Goal: Task Accomplishment & Management: Use online tool/utility

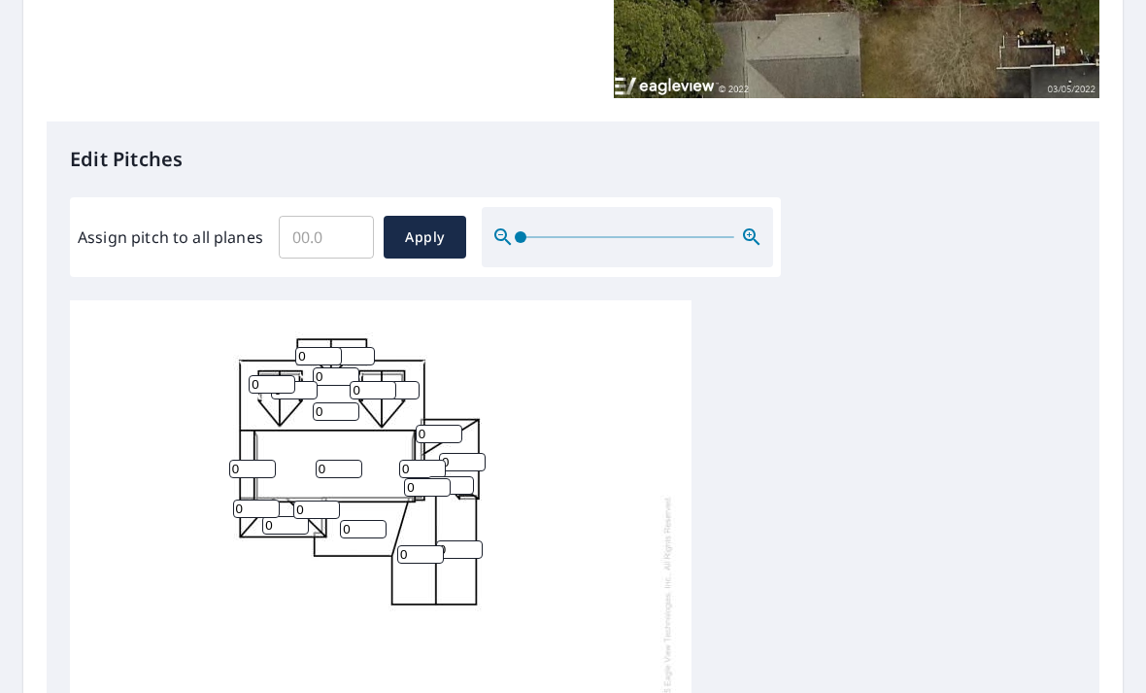
scroll to position [397, 0]
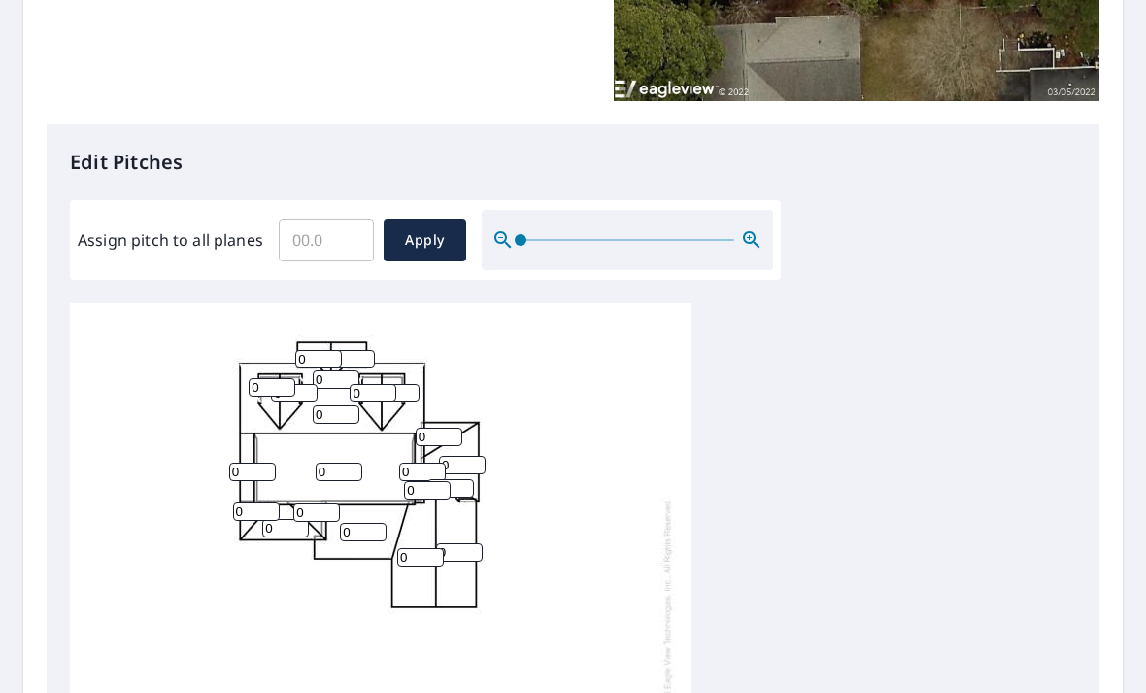
click at [330, 462] on input "0" at bounding box center [339, 471] width 47 height 18
type input "8"
click at [252, 505] on input "0" at bounding box center [256, 511] width 47 height 18
type input "12"
click at [317, 503] on input "0" at bounding box center [316, 512] width 47 height 18
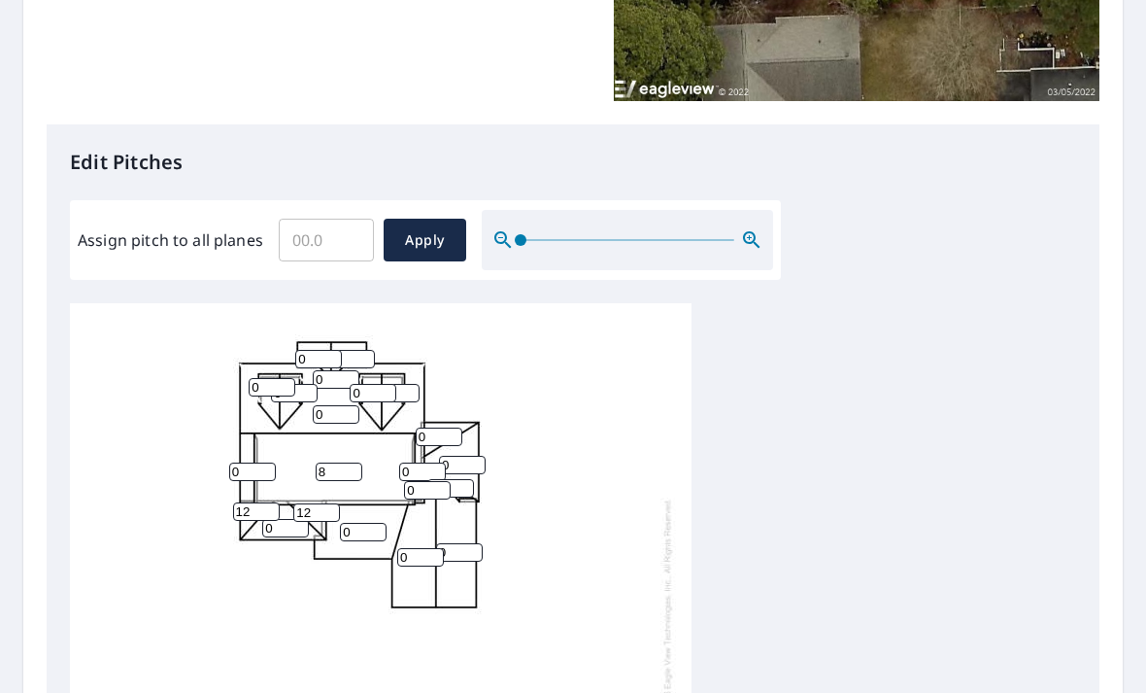
type input "12"
click at [292, 519] on input "0" at bounding box center [285, 528] width 47 height 18
type input "12"
click at [365, 523] on input "0" at bounding box center [363, 532] width 47 height 18
type input "12"
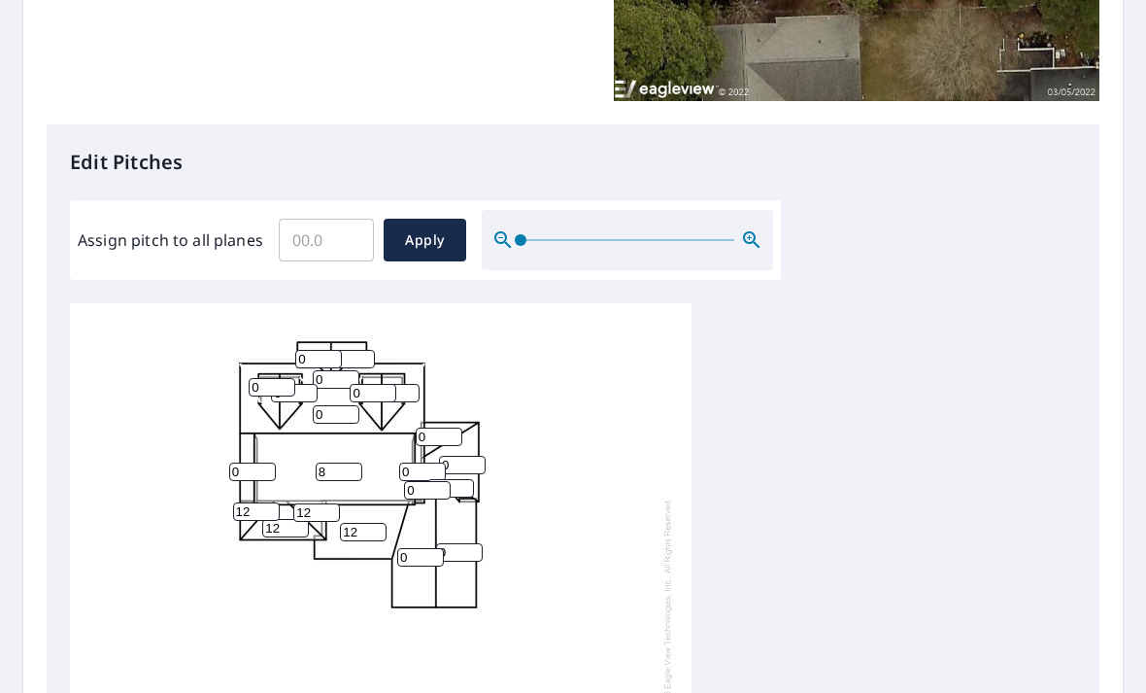
click at [413, 548] on input "0" at bounding box center [420, 557] width 47 height 18
click at [343, 405] on input "0" at bounding box center [336, 414] width 47 height 18
type input "08"
click at [271, 378] on input "0" at bounding box center [272, 387] width 47 height 18
type input "12"
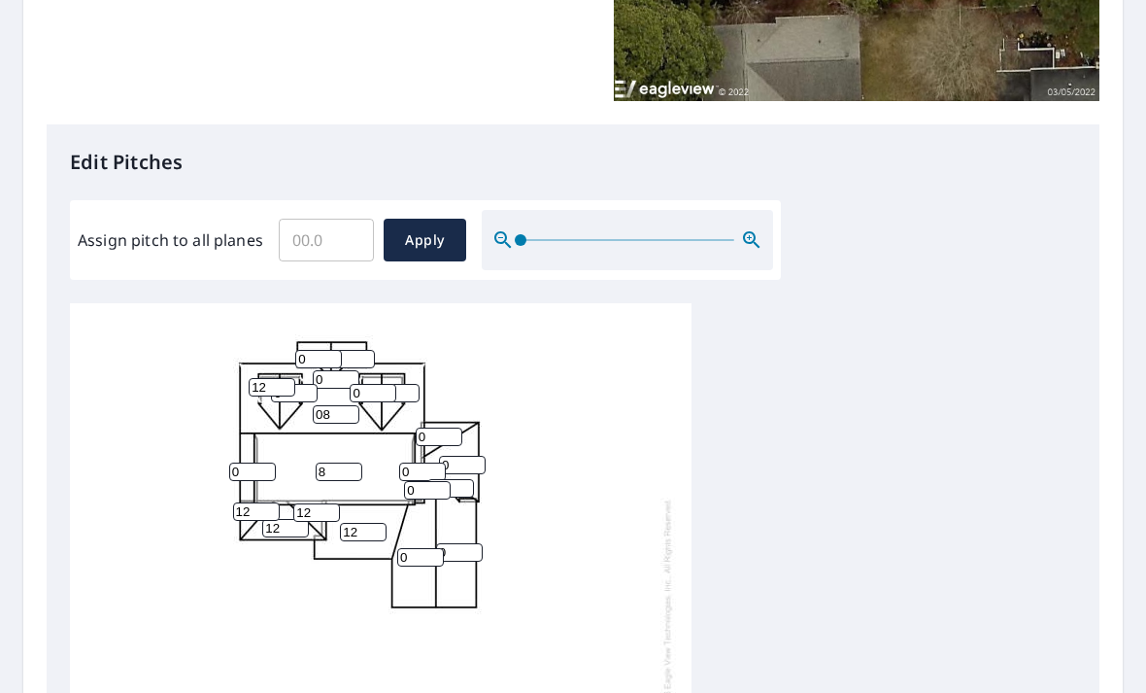
click at [370, 384] on input "0" at bounding box center [373, 393] width 47 height 18
type input "12"
click at [325, 370] on input "0" at bounding box center [336, 379] width 47 height 18
type input "12"
click at [299, 384] on input "0" at bounding box center [294, 393] width 47 height 18
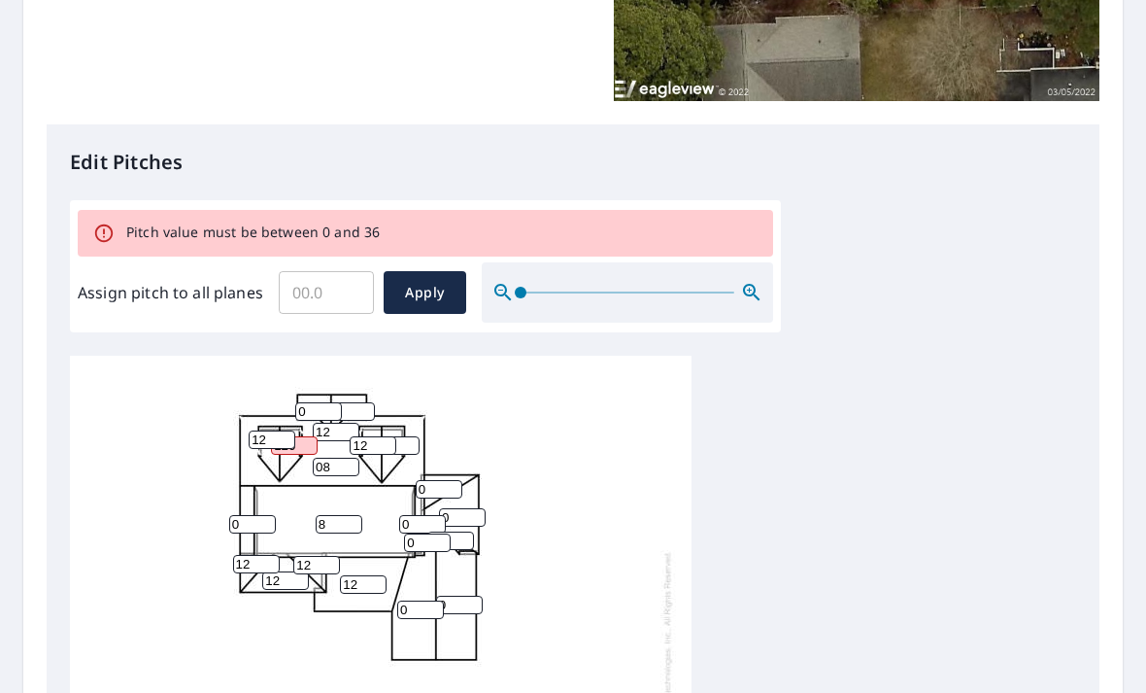
type input "120"
click at [322, 402] on input "0" at bounding box center [318, 411] width 47 height 18
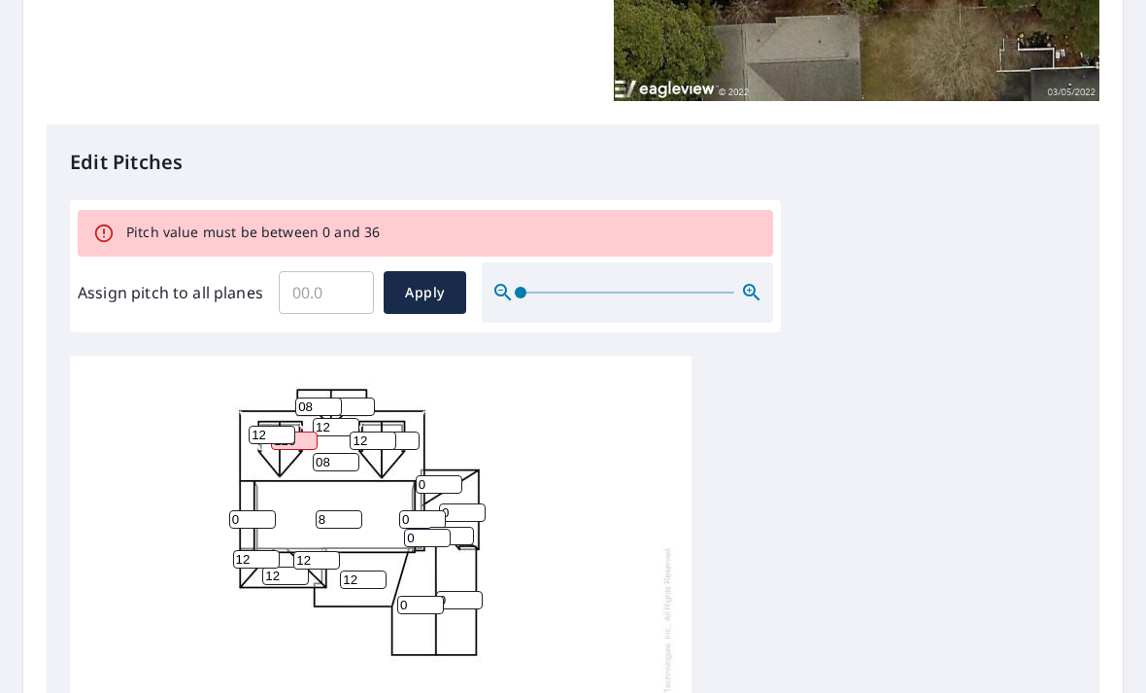
scroll to position [5, 0]
type input "08"
click at [420, 596] on input "0" at bounding box center [420, 605] width 47 height 18
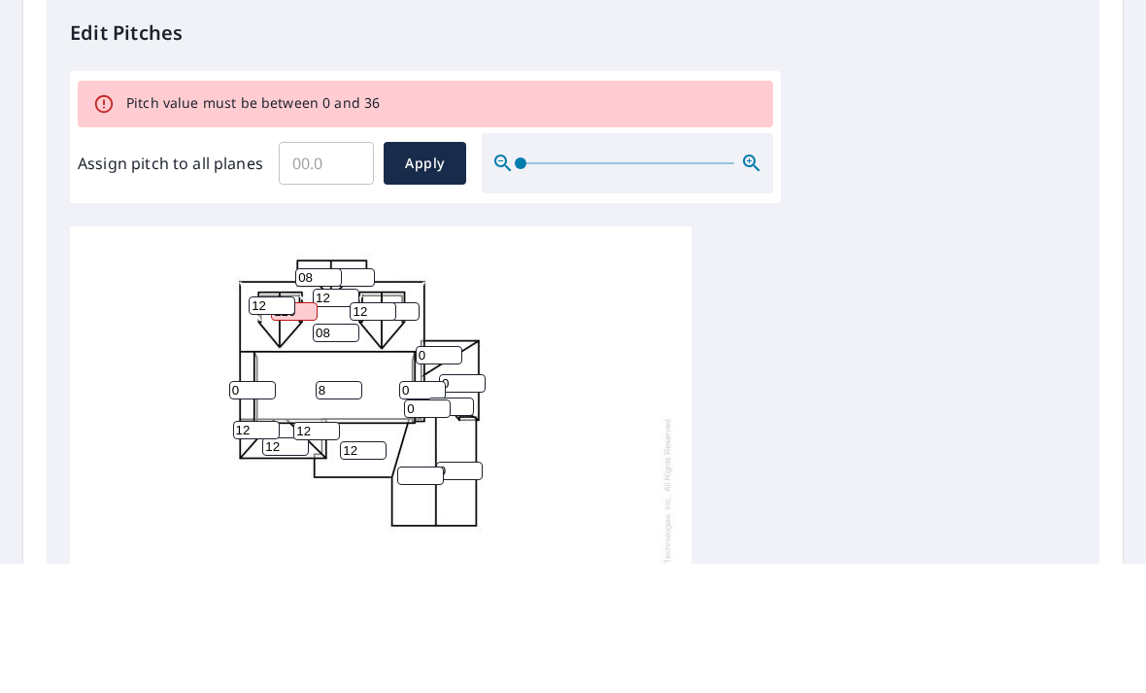
scroll to position [62, 0]
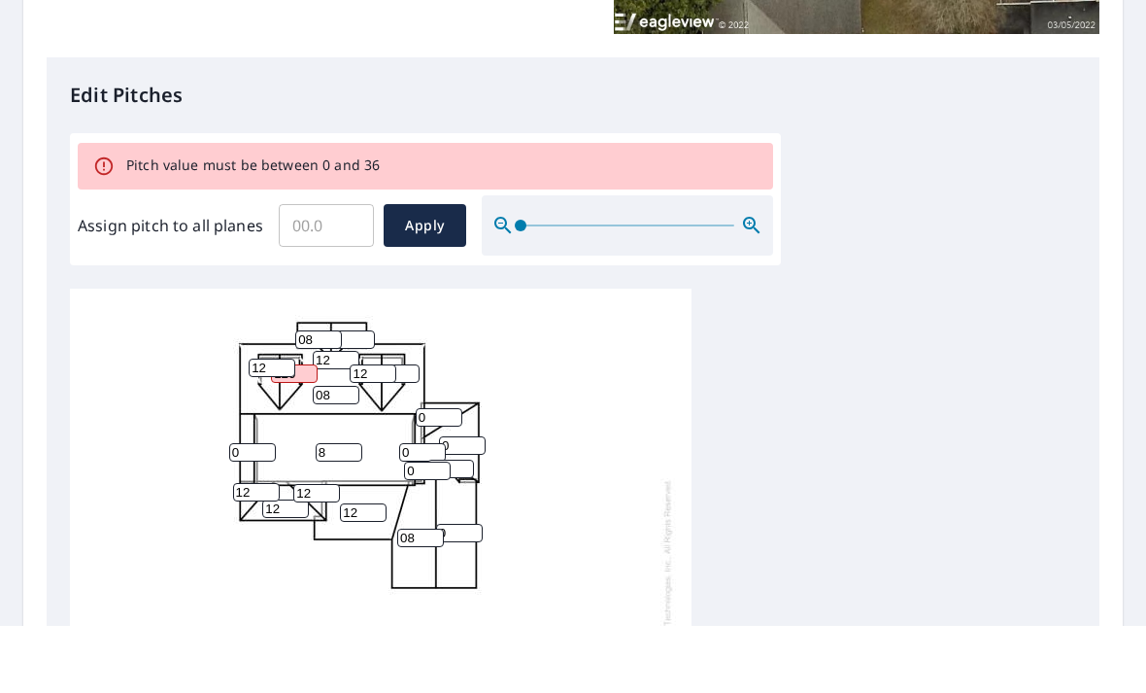
type input "08"
click at [456, 591] on input "0" at bounding box center [459, 600] width 47 height 18
type input "08"
click at [253, 510] on input "0" at bounding box center [252, 519] width 47 height 18
type input "3"
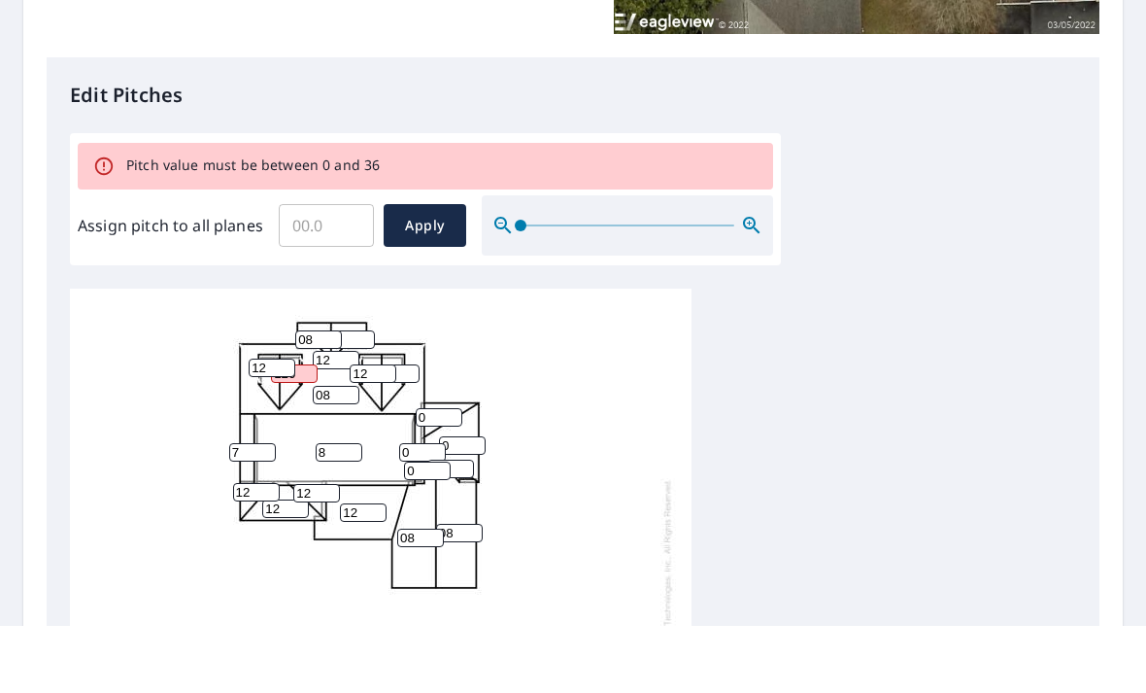
type input "7"
click at [442, 475] on input "0" at bounding box center [439, 484] width 47 height 18
type input "8"
click at [464, 503] on input "0" at bounding box center [462, 512] width 47 height 18
type input "8"
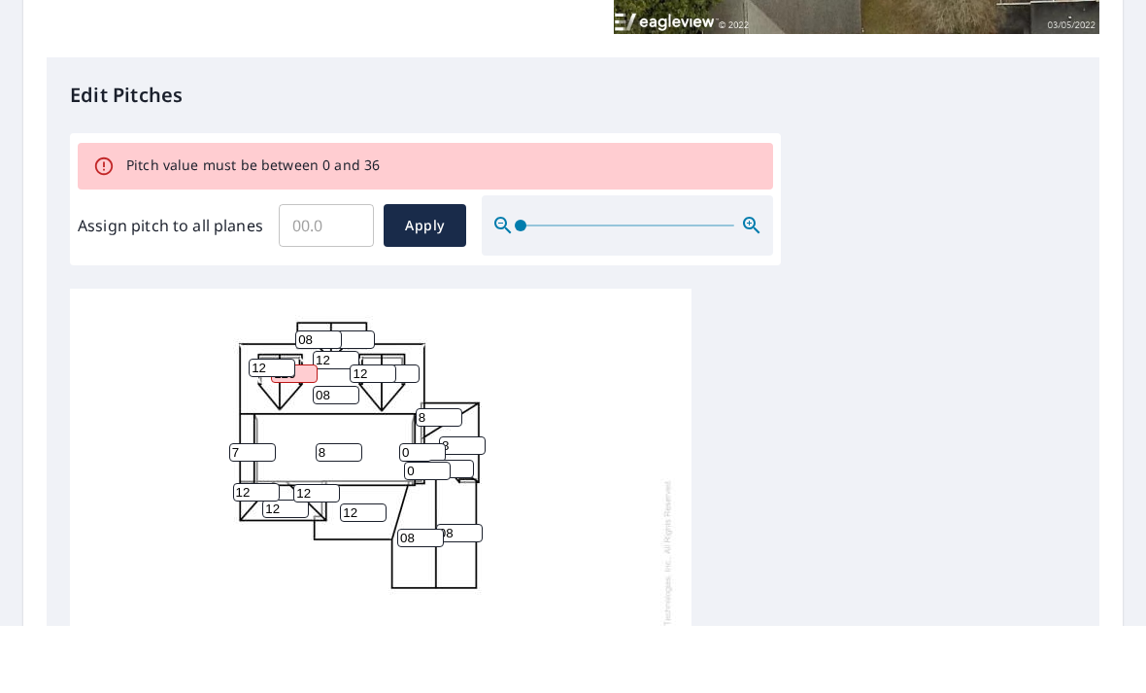
click at [469, 527] on input "0" at bounding box center [451, 536] width 47 height 18
type input "08"
click at [443, 503] on input "8" at bounding box center [462, 512] width 47 height 18
click at [416, 510] on input "0" at bounding box center [422, 519] width 47 height 18
type input "08"
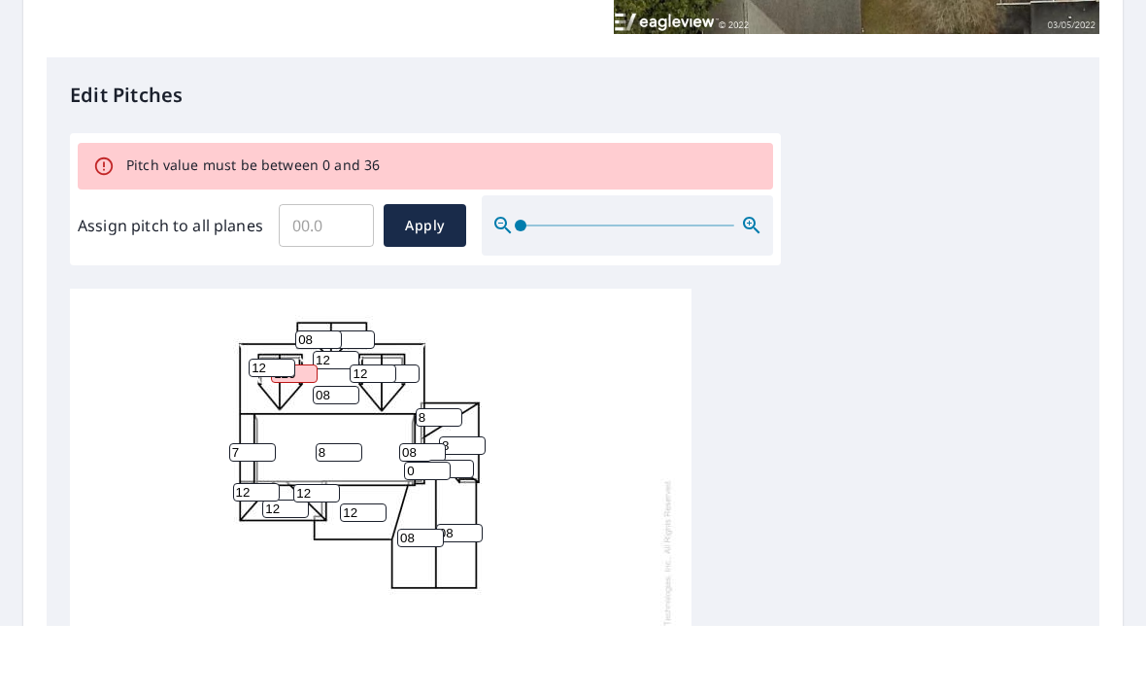
click at [422, 529] on input "0" at bounding box center [427, 538] width 47 height 18
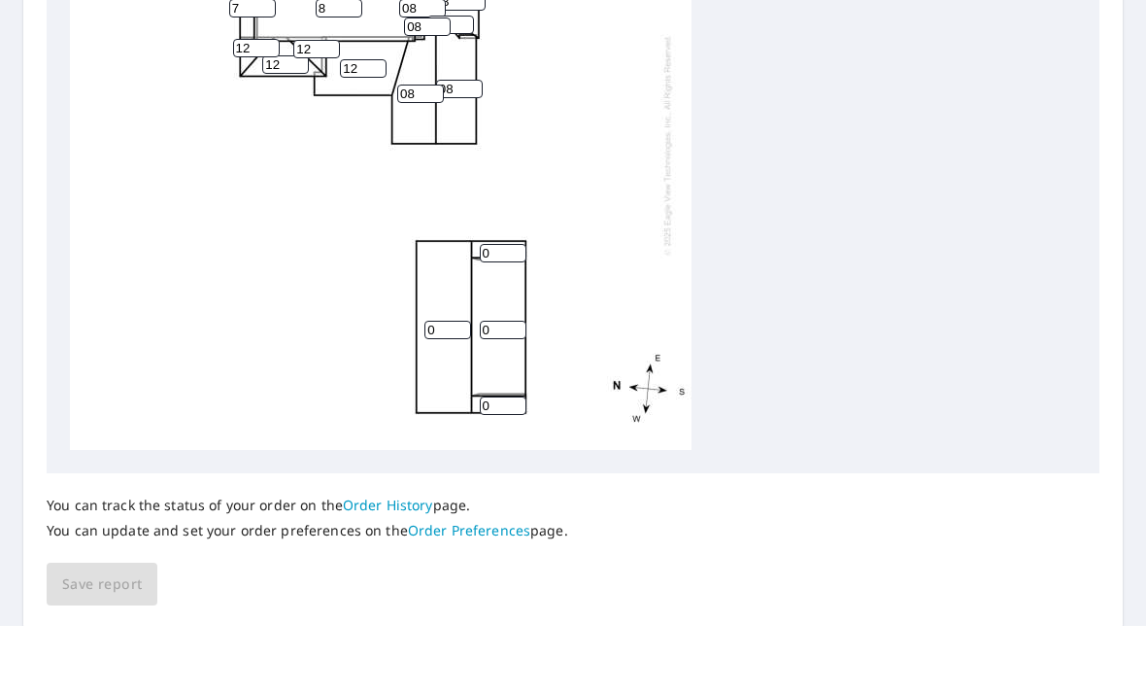
scroll to position [0, 0]
type input "08"
click at [494, 311] on input "0" at bounding box center [503, 320] width 47 height 18
type input "12"
click at [503, 388] on input "0" at bounding box center [503, 397] width 47 height 18
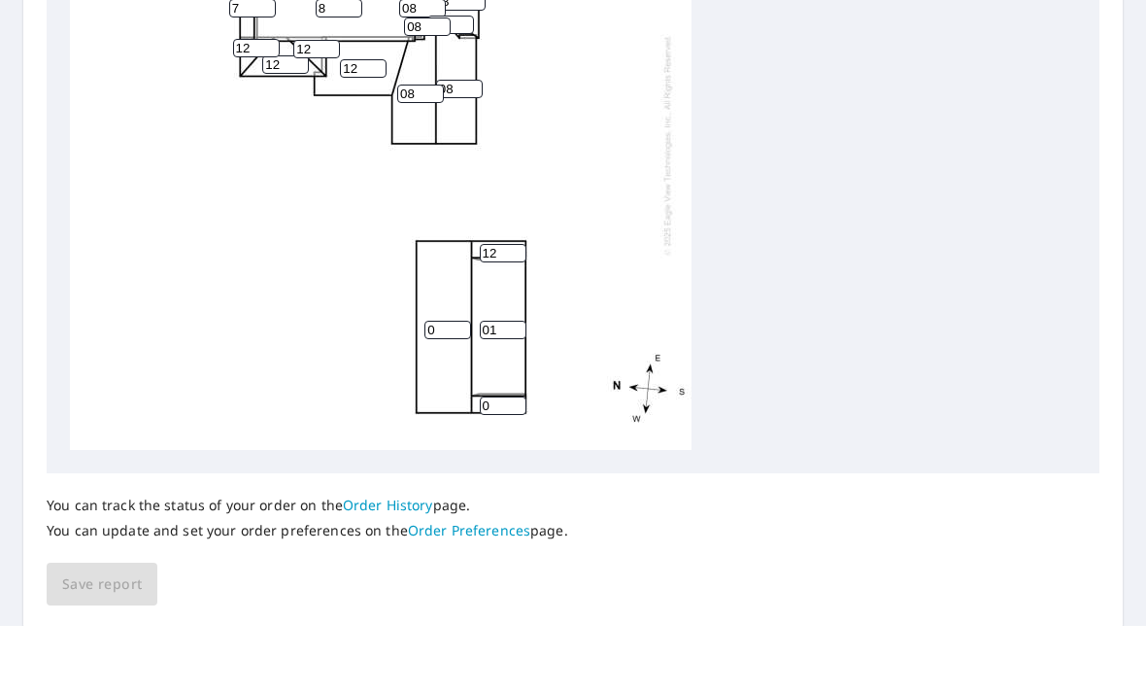
type input "0"
type input "12"
click at [446, 388] on input "0" at bounding box center [448, 397] width 47 height 18
type input "12"
click at [495, 463] on input "0" at bounding box center [503, 472] width 47 height 18
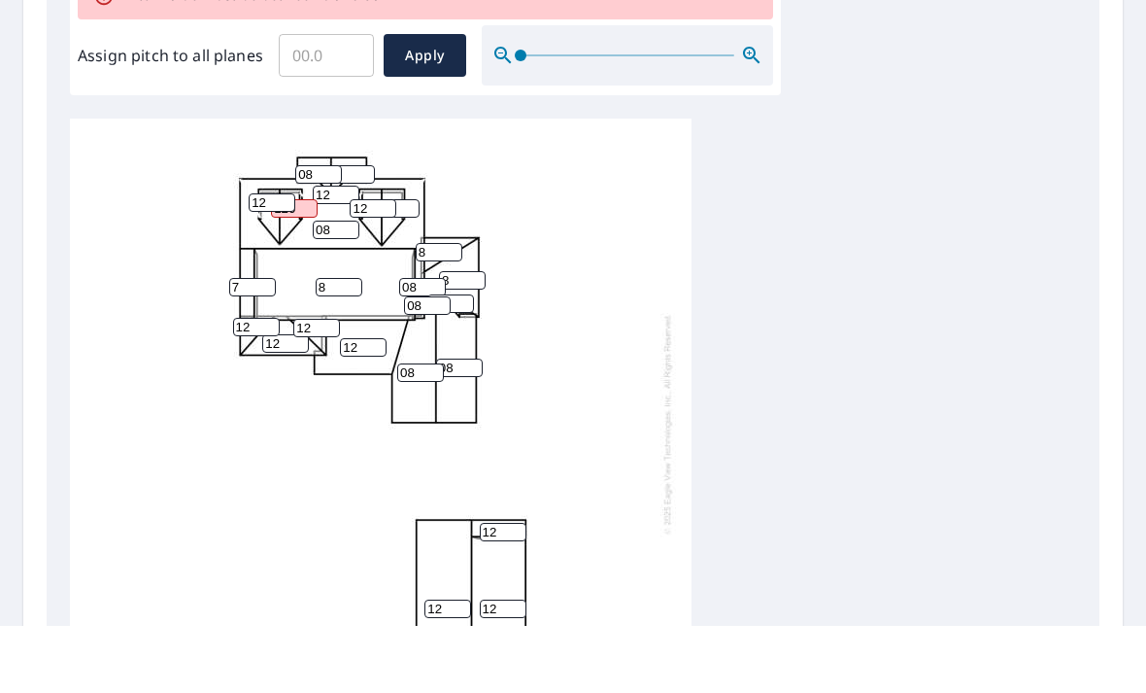
scroll to position [565, 0]
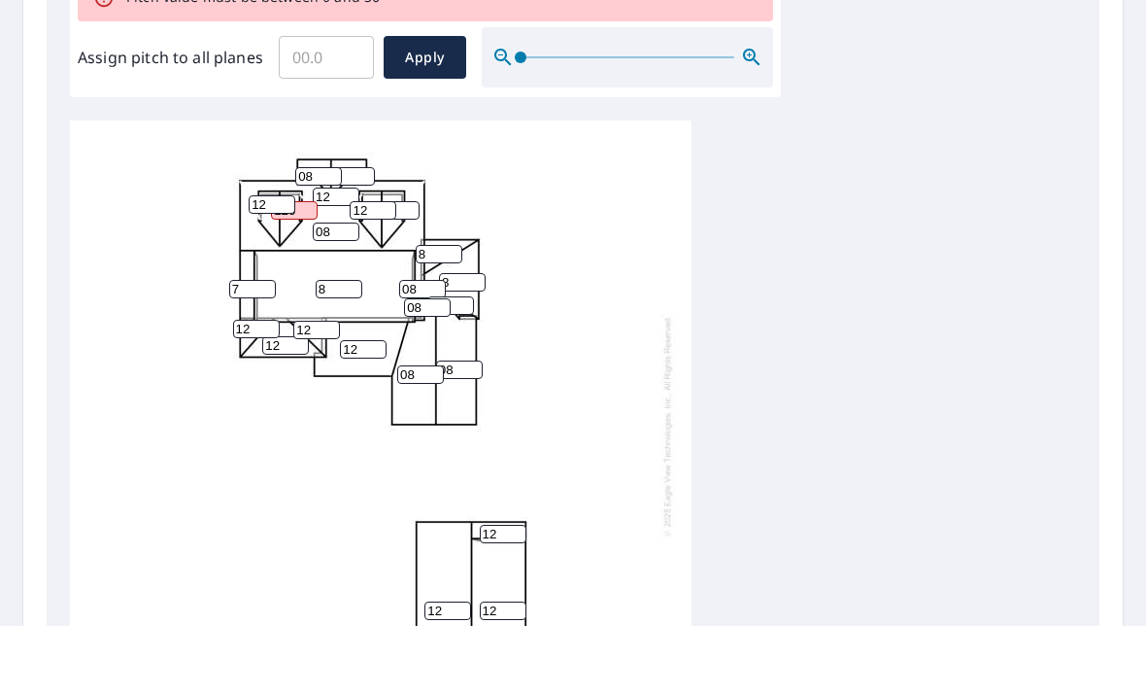
type input "9"
click at [294, 262] on input "12" at bounding box center [272, 271] width 47 height 18
click at [310, 268] on input "120" at bounding box center [294, 277] width 47 height 18
type input "12012"
click at [354, 234] on input "0" at bounding box center [351, 243] width 47 height 18
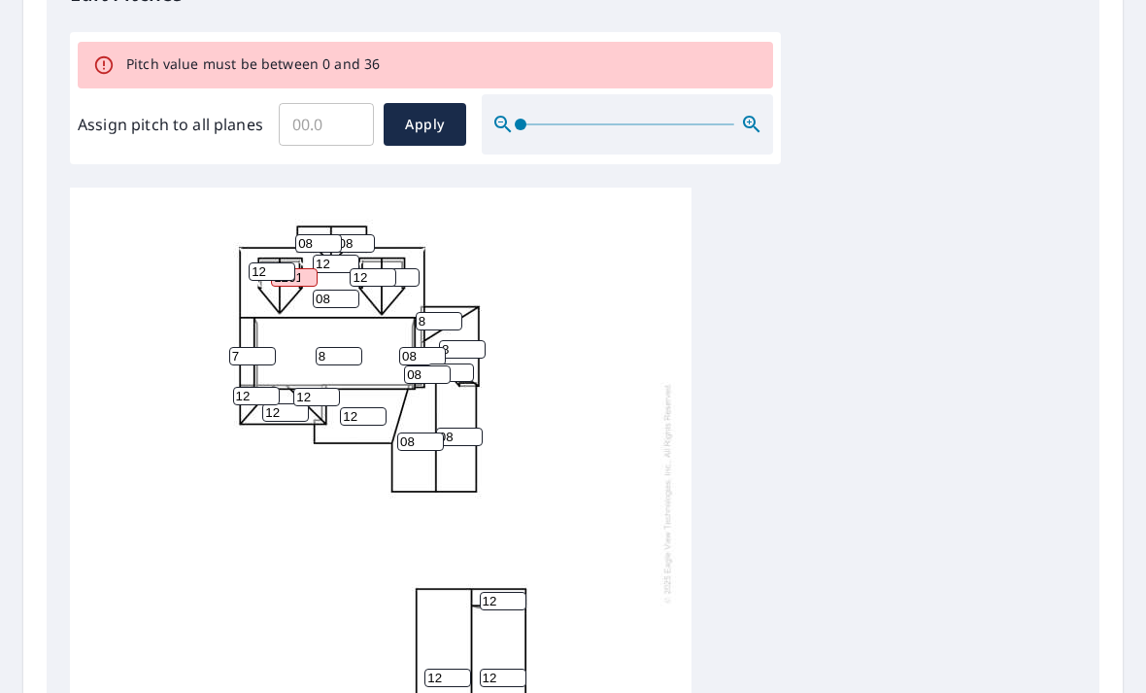
scroll to position [0, 0]
type input "008"
click at [714, 273] on div "8 12 12 08 12 08 08 12 8 12 7 8 9 12 0 12 008 12012 08 12 08 12 12 08 08" at bounding box center [573, 493] width 1007 height 610
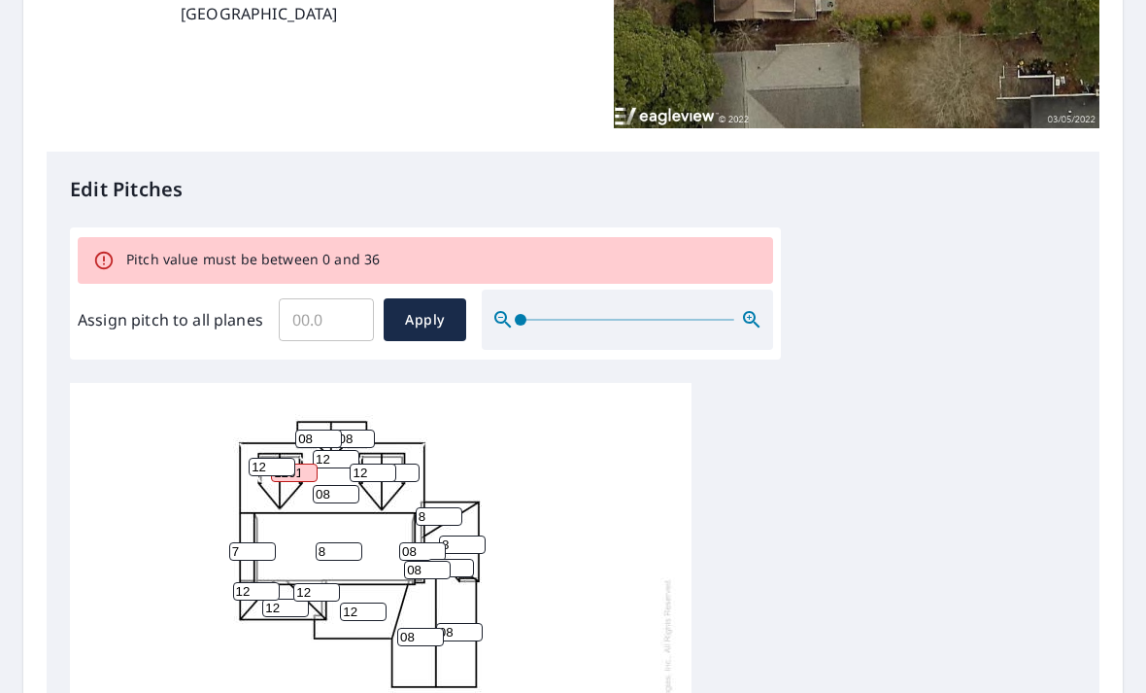
scroll to position [388, 0]
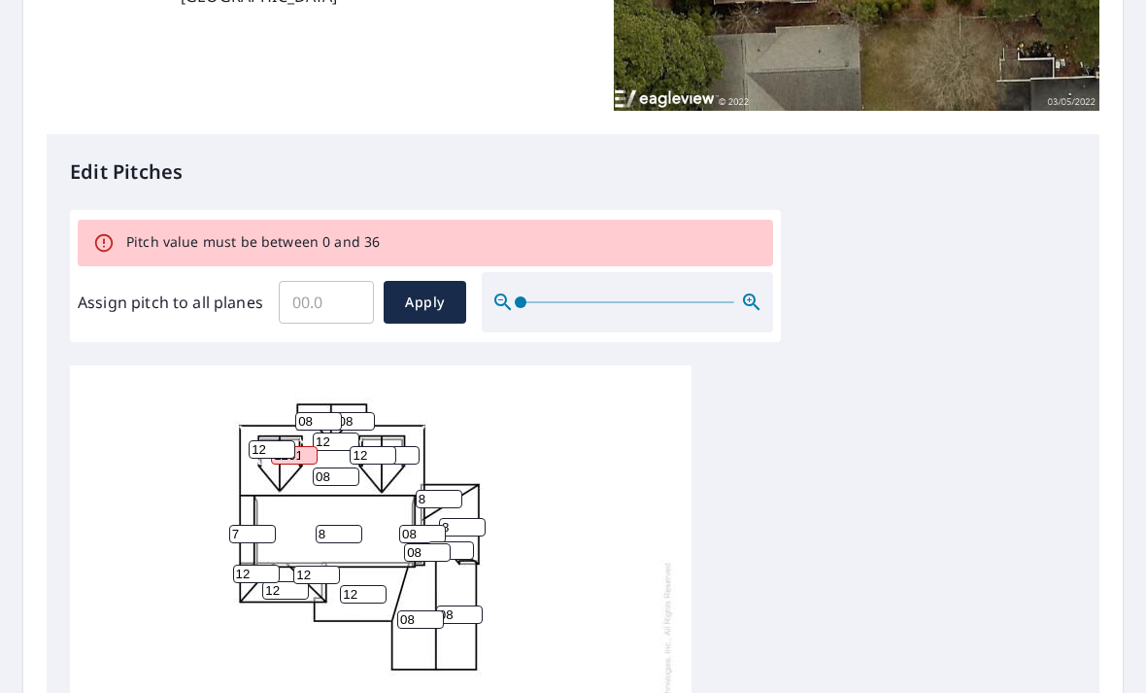
click at [297, 446] on input "12012" at bounding box center [294, 455] width 47 height 18
click at [608, 470] on div "8 12 12 08 12 08 08 12 8 12 7 8 9 12 0 12 008 12012 08 12 08 12 12 08 08" at bounding box center [381, 670] width 622 height 610
click at [621, 497] on div "8 12 12 08 12 08 08 12 8 12 7 8 9 12 0 12 008 12012 08 12 08 12 12 08 08" at bounding box center [381, 670] width 622 height 610
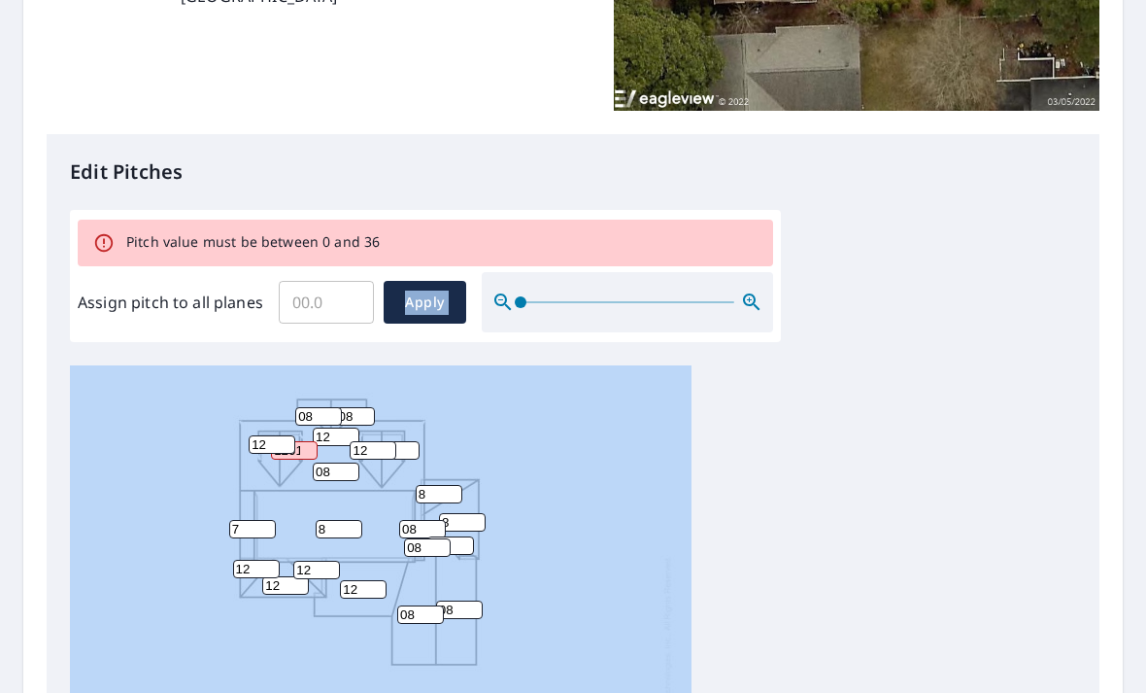
scroll to position [5, 0]
click at [868, 365] on div "8 12 12 08 12 08 08 12 8 12 7 8 9 12 0 12 008 12012 08 12 08 12 12 08 08" at bounding box center [573, 670] width 1007 height 610
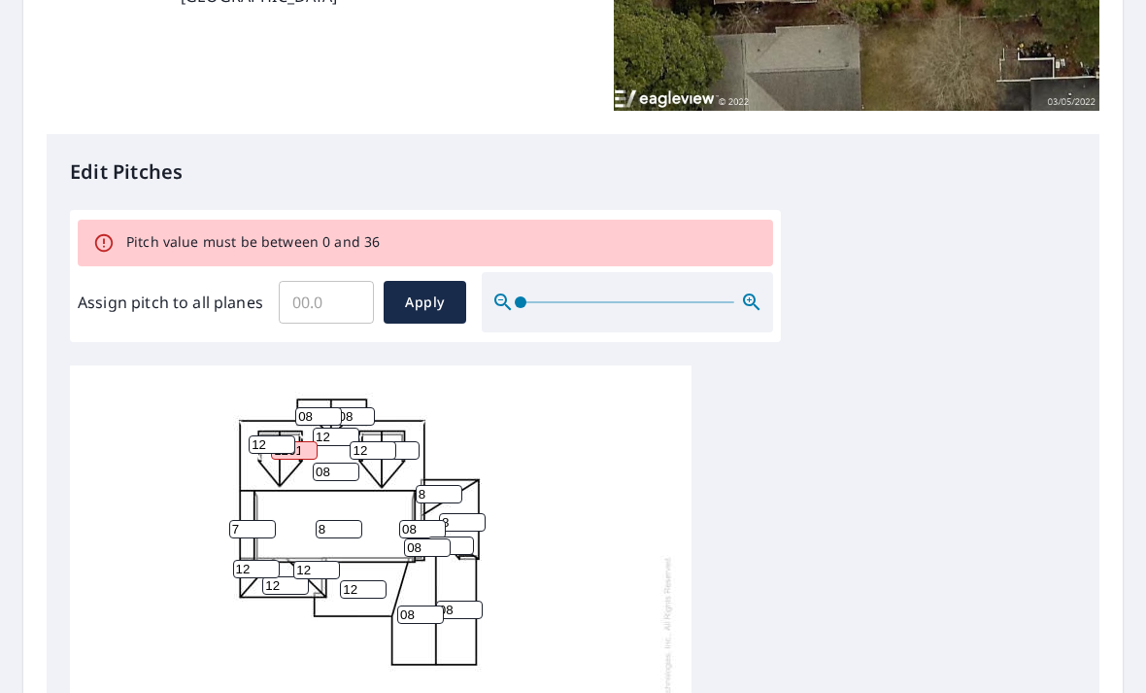
click at [300, 441] on input "12012" at bounding box center [294, 450] width 47 height 18
type input "1"
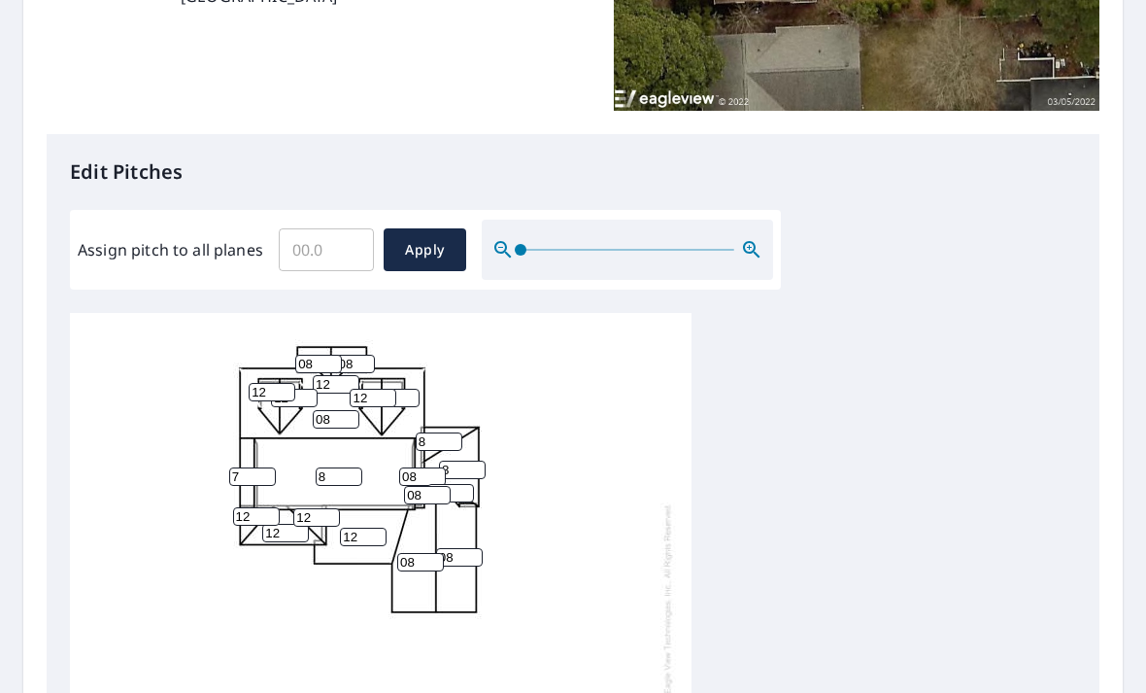
type input "12"
click at [644, 436] on div "8 12 12 08 12 08 08 12 8 12 7 8 9 12 0 12 008 12 08 12 08 12 12 08 08" at bounding box center [381, 613] width 622 height 610
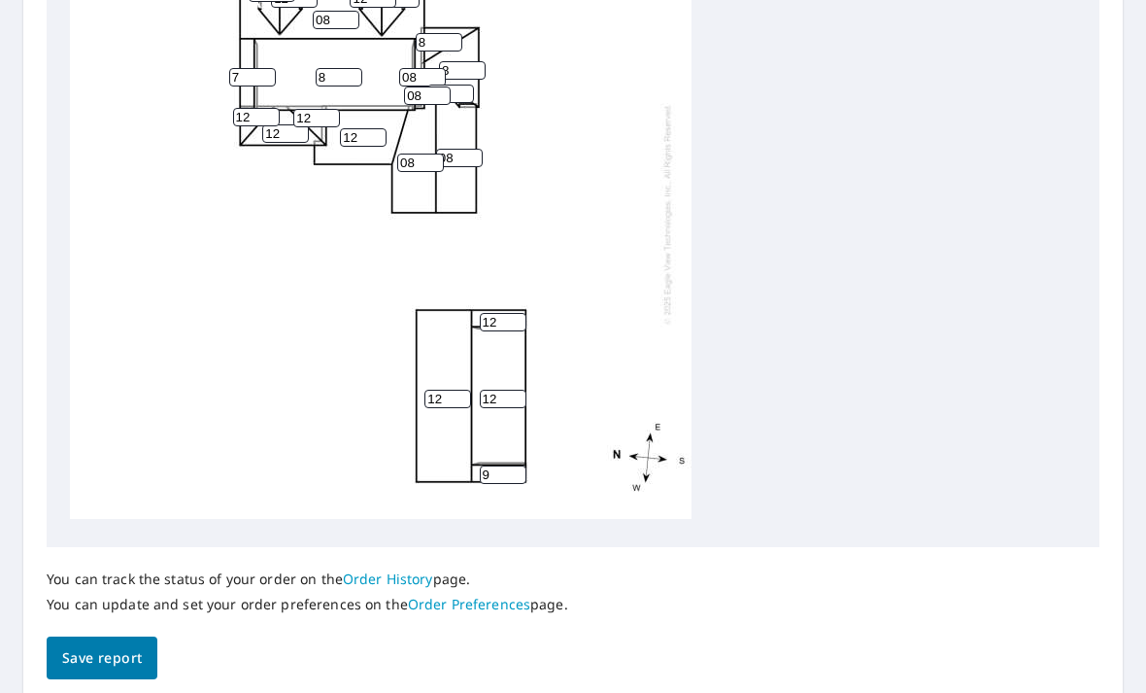
scroll to position [788, 0]
click at [117, 645] on span "Save report" at bounding box center [102, 657] width 80 height 24
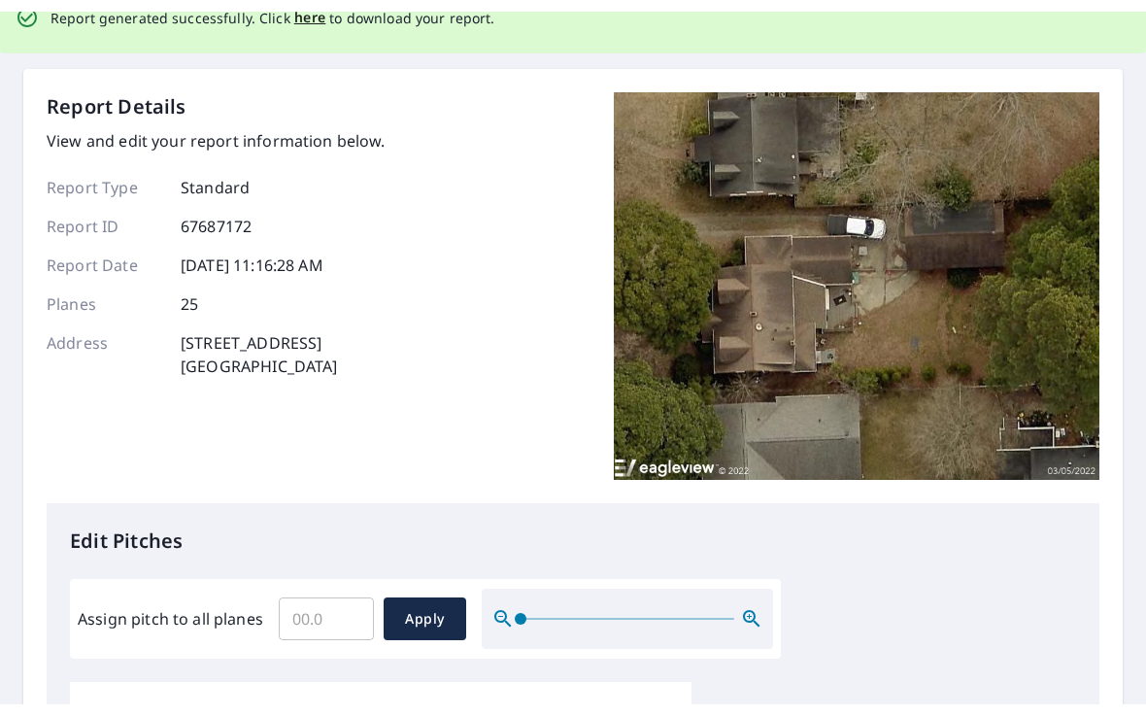
scroll to position [0, 0]
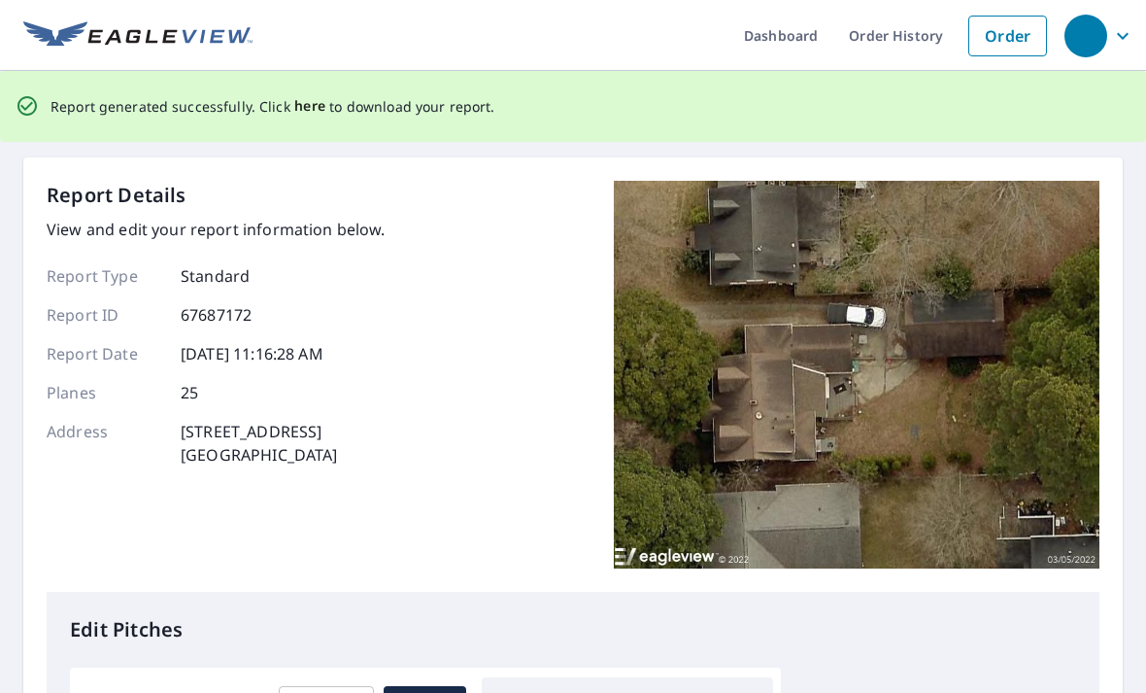
click at [296, 115] on span "here" at bounding box center [310, 106] width 32 height 24
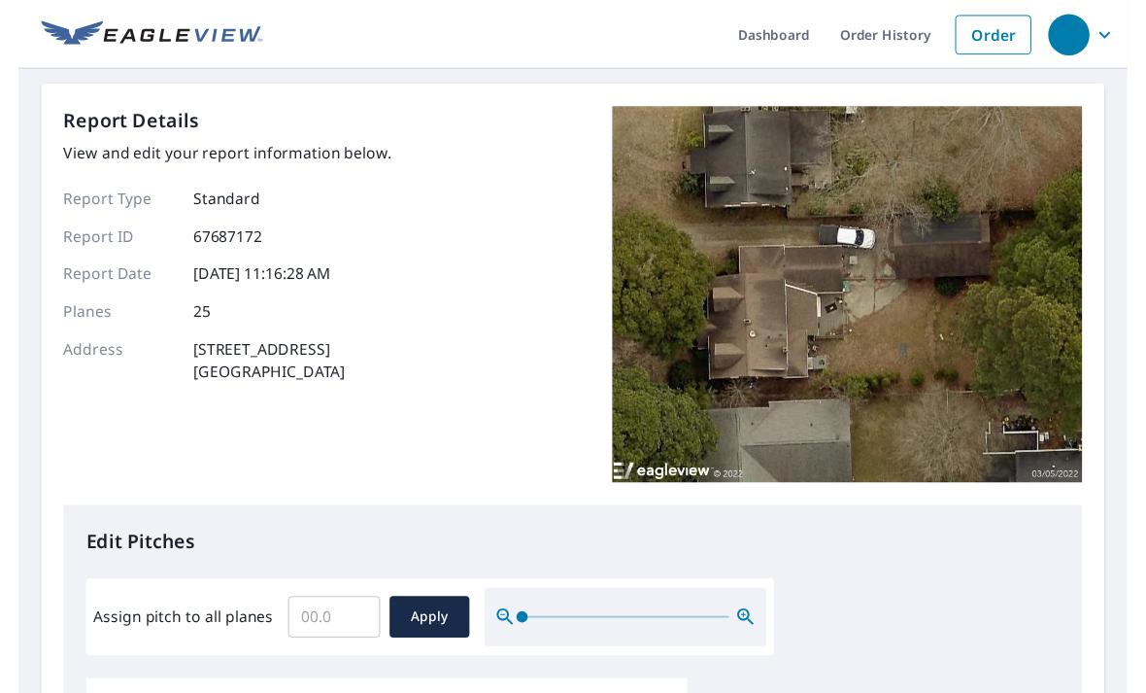
scroll to position [23, 0]
